Goal: Communication & Community: Share content

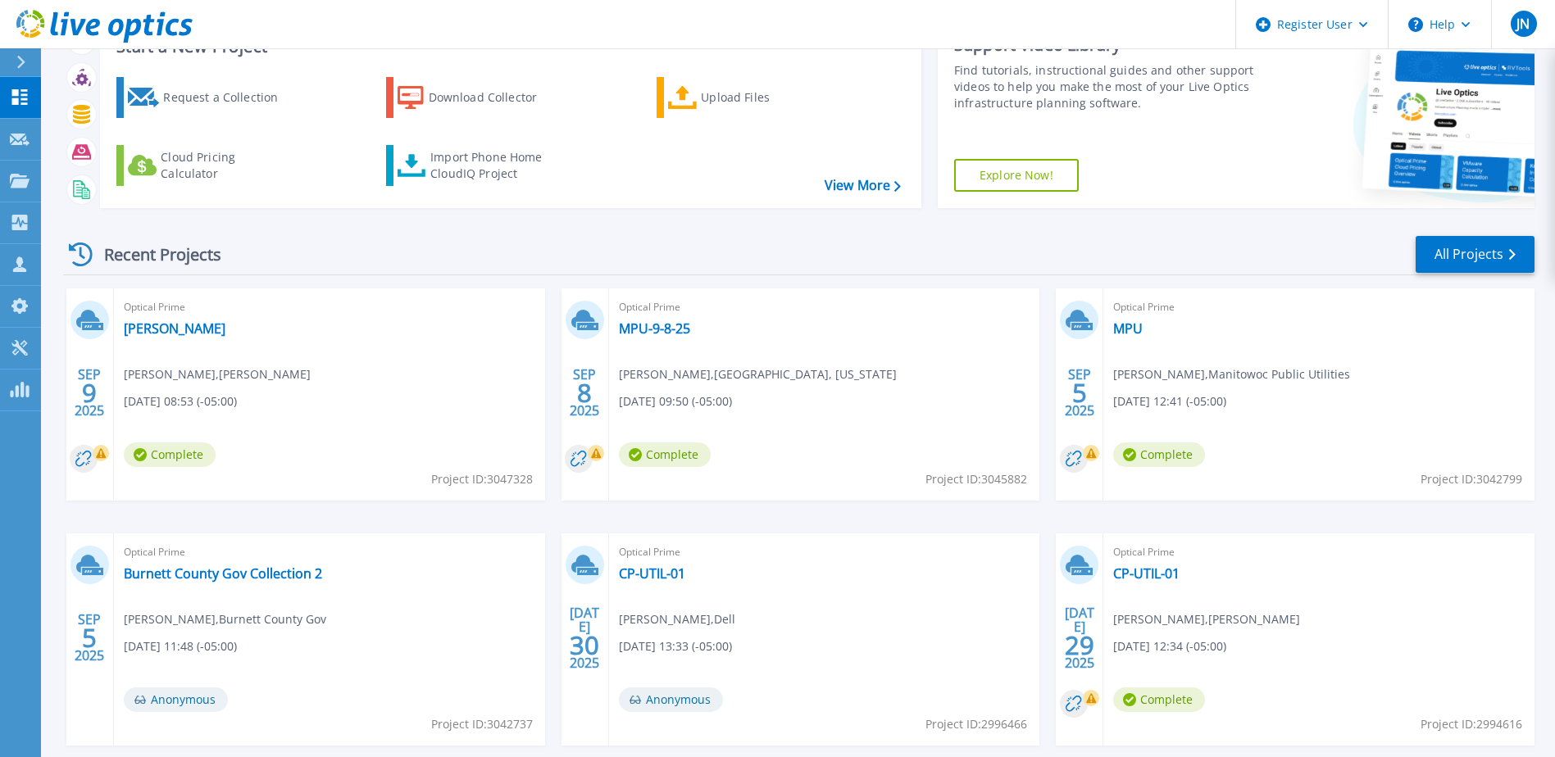
scroll to position [68, 0]
click at [661, 334] on link "MPU-9-8-25" at bounding box center [654, 328] width 71 height 16
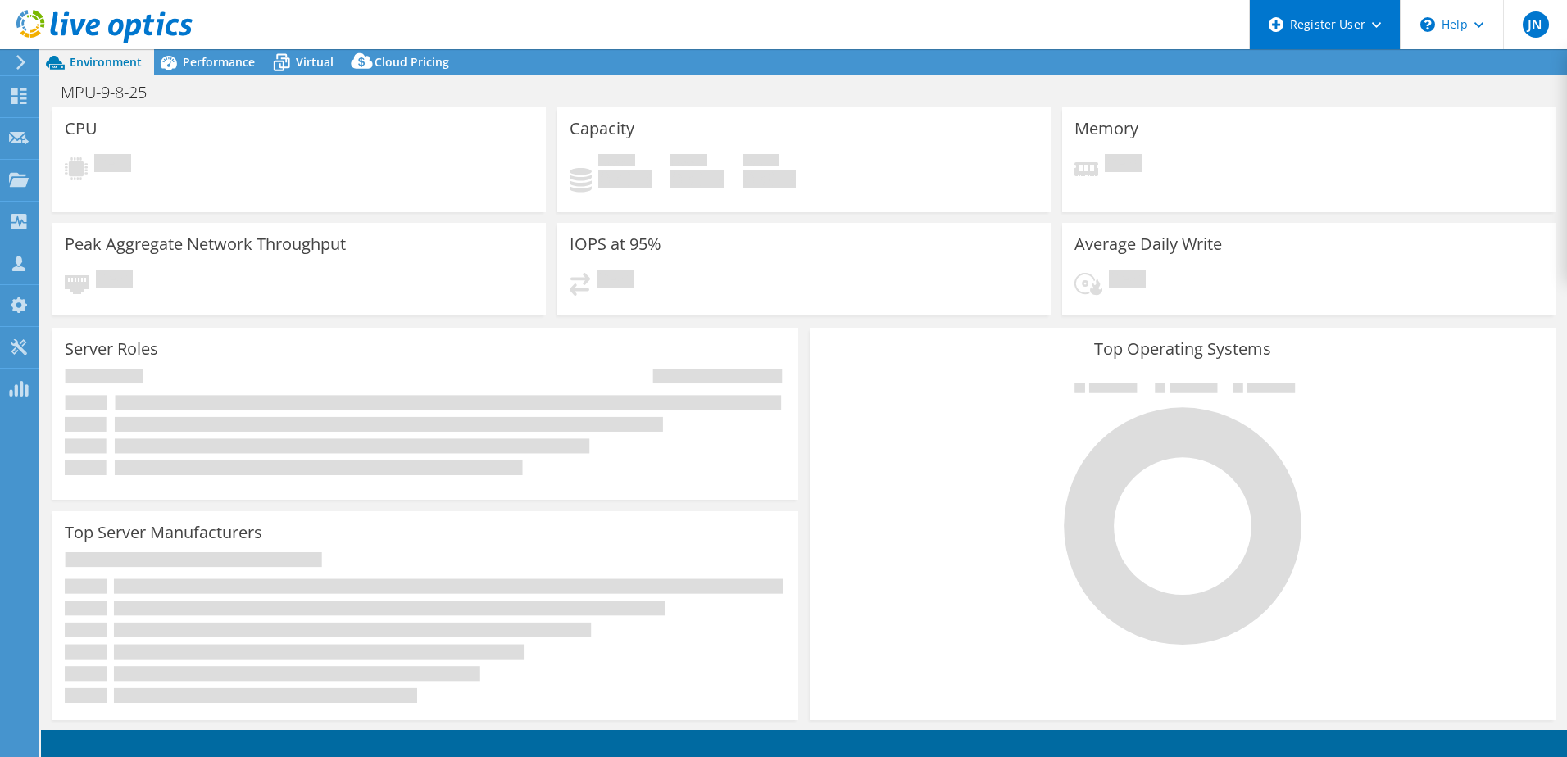
select select "USD"
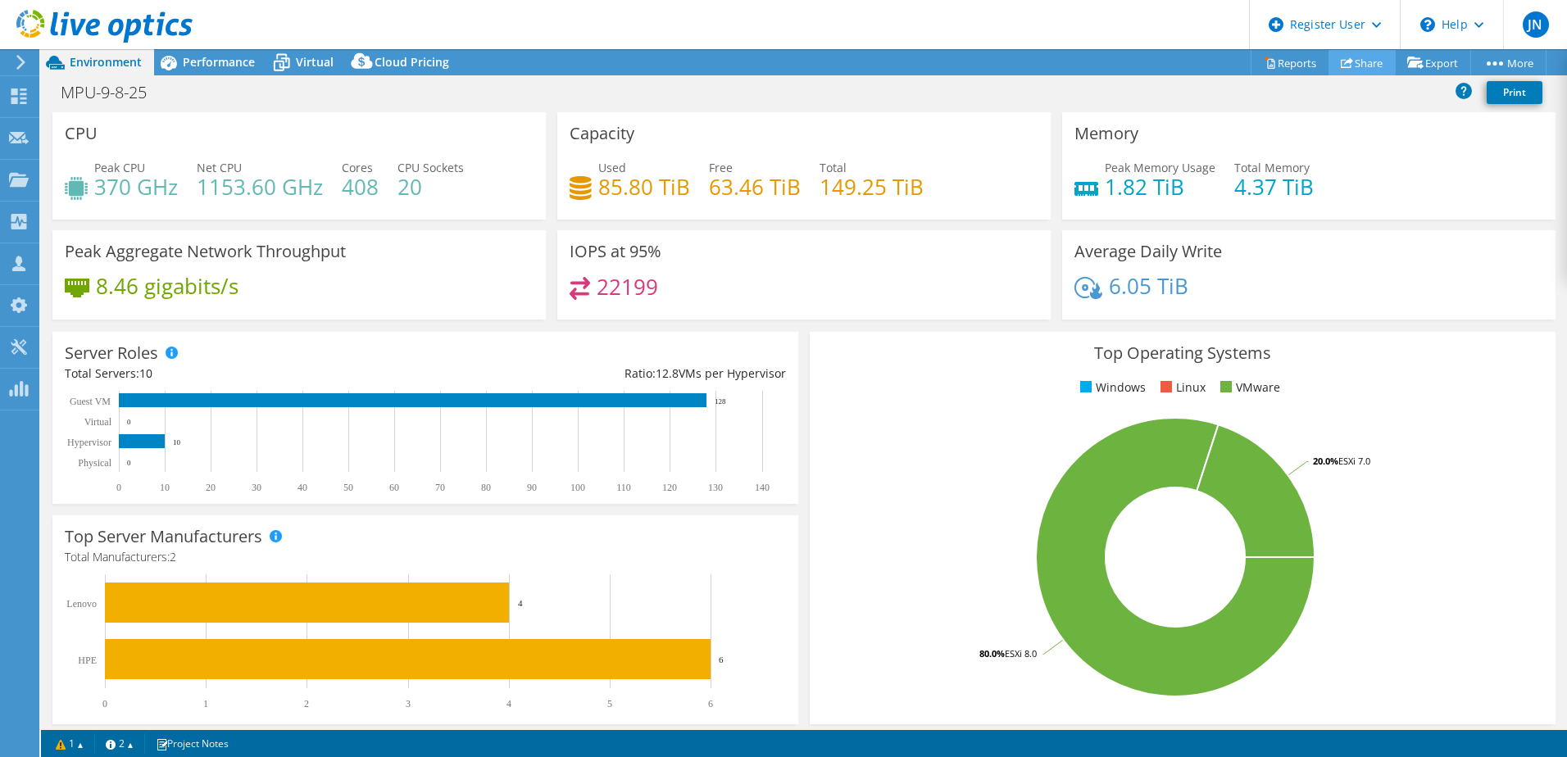
click at [1367, 57] on link "Share" at bounding box center [1361, 62] width 67 height 25
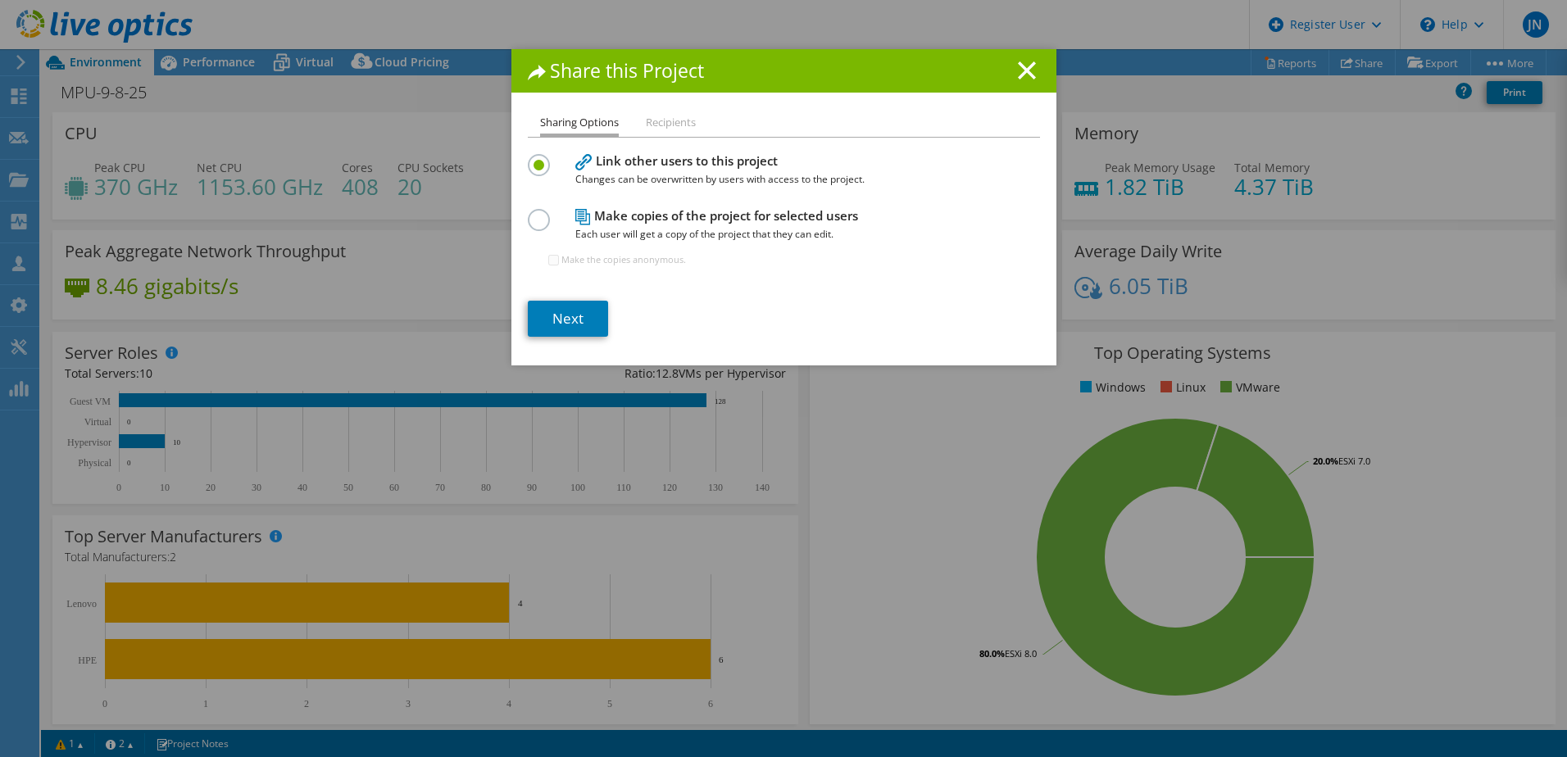
click at [532, 356] on div "Sharing Options Recipients Link other users to this project Changes can be over…" at bounding box center [783, 239] width 545 height 252
click at [538, 327] on link "Next" at bounding box center [568, 319] width 80 height 36
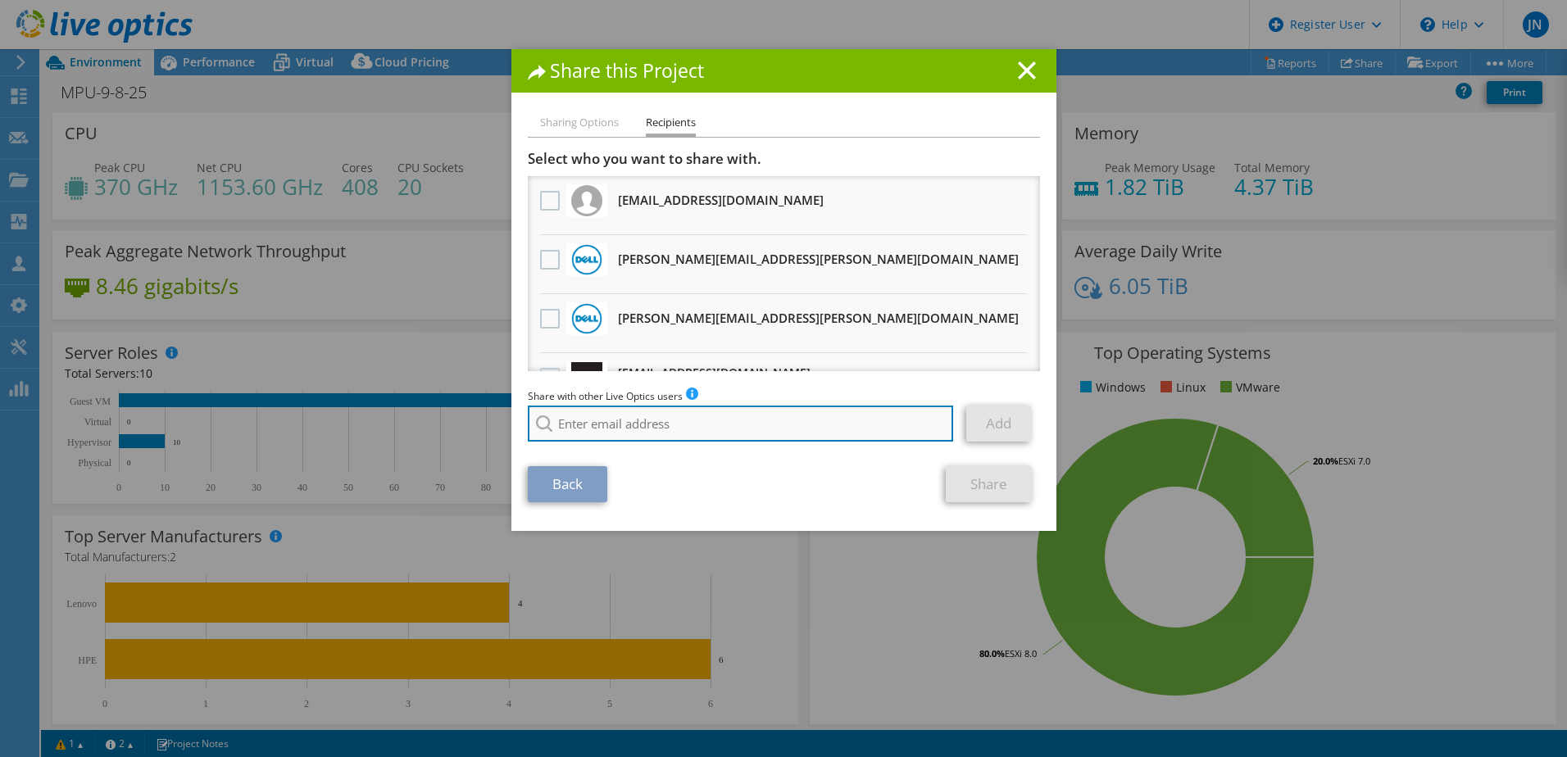
click at [770, 416] on input "search" at bounding box center [741, 424] width 426 height 36
paste input "[EMAIL_ADDRESS][DOMAIN_NAME]"
type input "[EMAIL_ADDRESS][DOMAIN_NAME]"
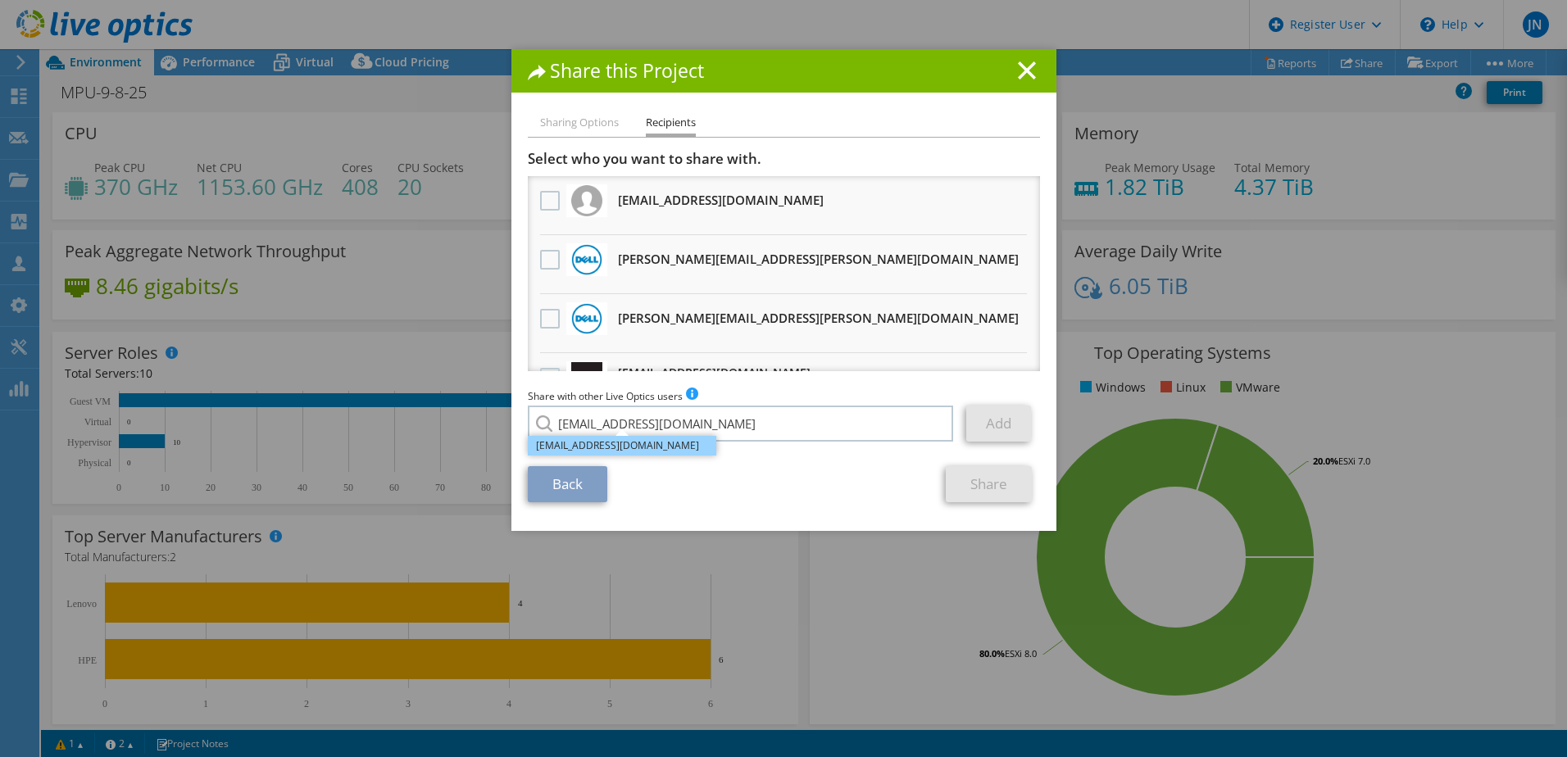
click at [660, 447] on li "[EMAIL_ADDRESS][DOMAIN_NAME]" at bounding box center [622, 446] width 188 height 20
click at [966, 418] on link "Add" at bounding box center [998, 424] width 65 height 36
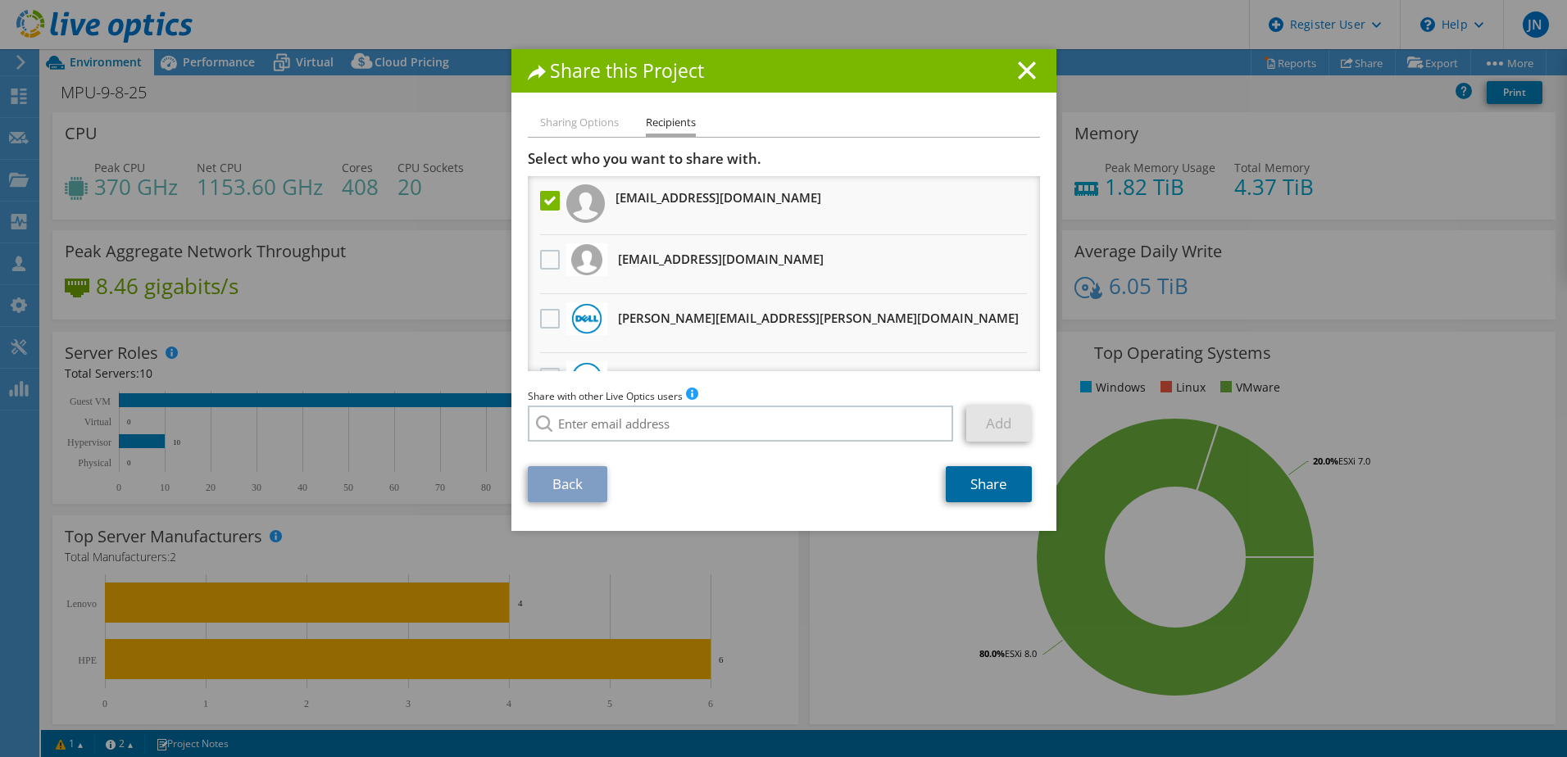
click at [976, 499] on link "Share" at bounding box center [989, 484] width 86 height 36
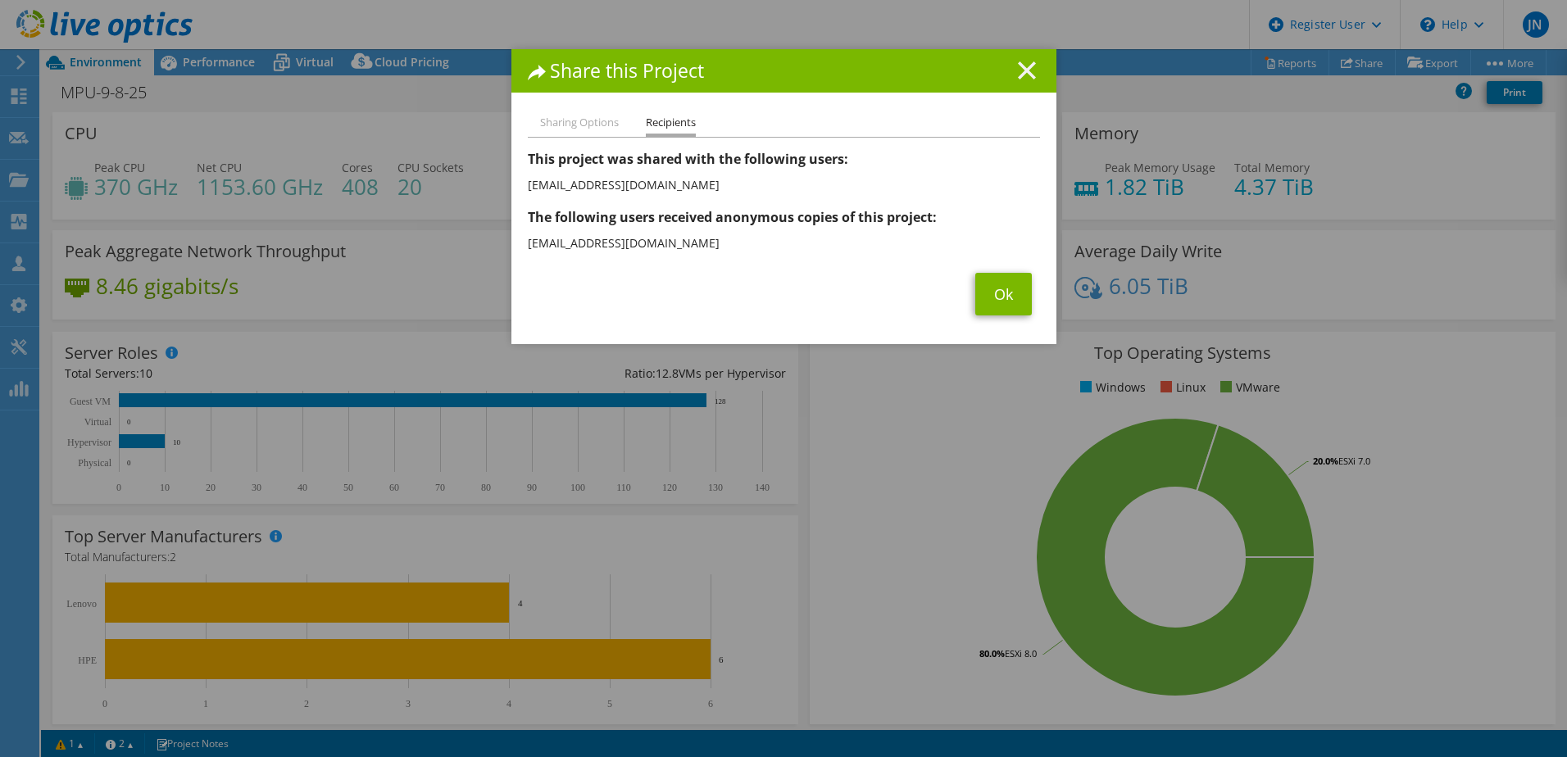
click at [1021, 72] on line at bounding box center [1027, 70] width 16 height 16
